Goal: Find specific page/section

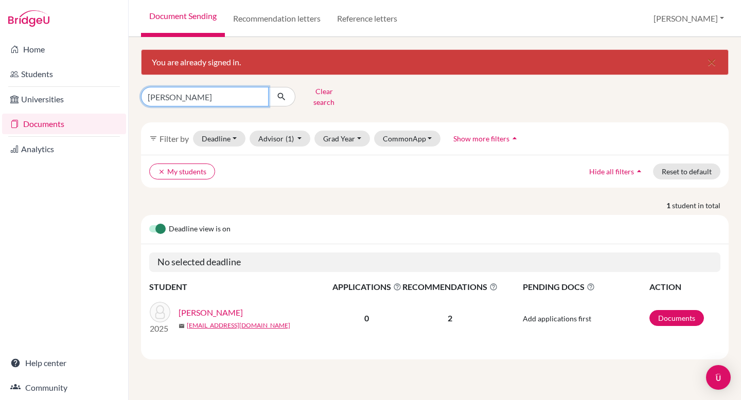
click at [175, 95] on input "[PERSON_NAME]" at bounding box center [205, 97] width 128 height 20
type input "[PERSON_NAME]"
click button "submit" at bounding box center [281, 97] width 27 height 20
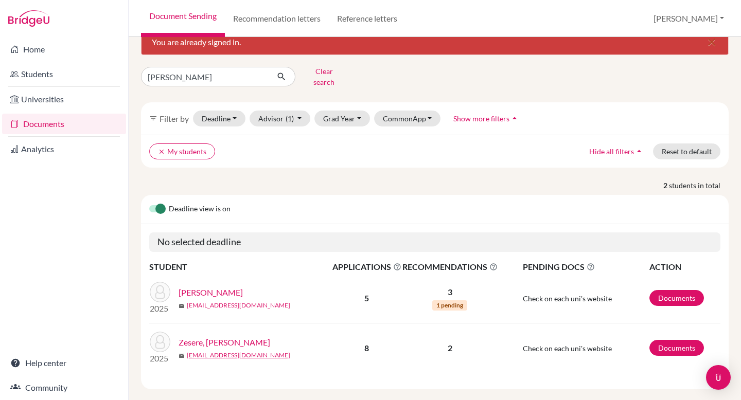
scroll to position [20, 0]
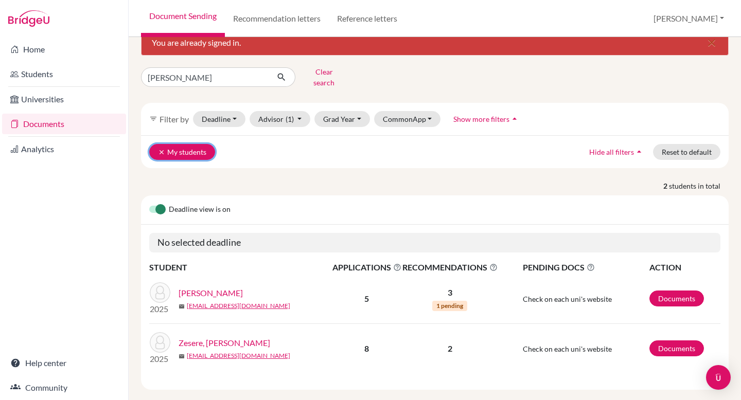
click at [166, 144] on button "clear My students" at bounding box center [182, 152] width 66 height 16
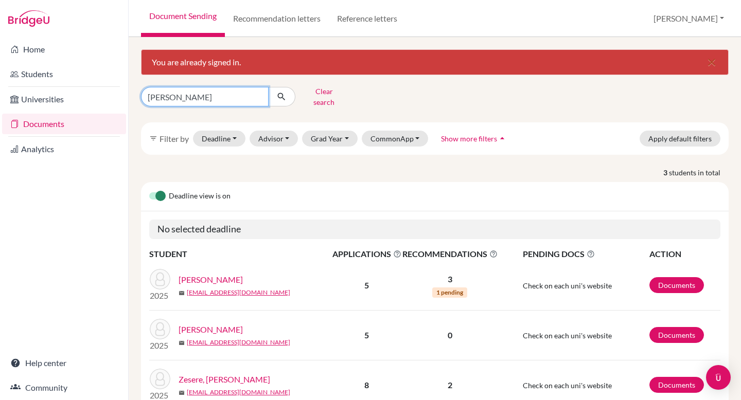
click at [183, 92] on input "[PERSON_NAME]" at bounding box center [205, 97] width 128 height 20
click button "submit" at bounding box center [281, 97] width 27 height 20
